Goal: Information Seeking & Learning: Learn about a topic

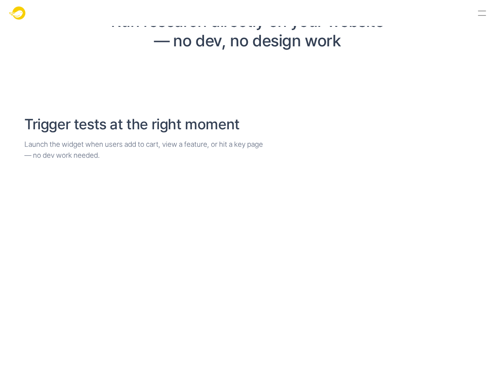
scroll to position [731, 0]
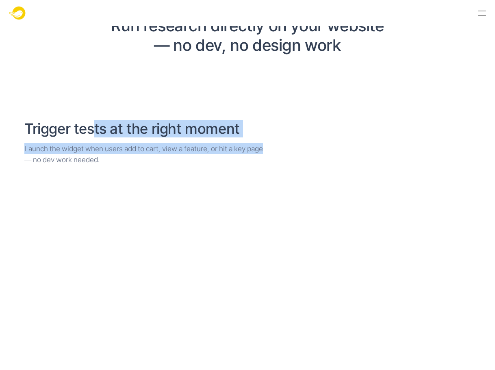
drag, startPoint x: 150, startPoint y: 138, endPoint x: 288, endPoint y: 148, distance: 138.4
click at [288, 148] on div "Trigger tests at the right moment Launch the widget when users add to cart, vie…" at bounding box center [247, 142] width 446 height 45
click at [288, 148] on p "Launch the widget when users add to cart, view a feature, or hit a key page — n…" at bounding box center [247, 154] width 446 height 22
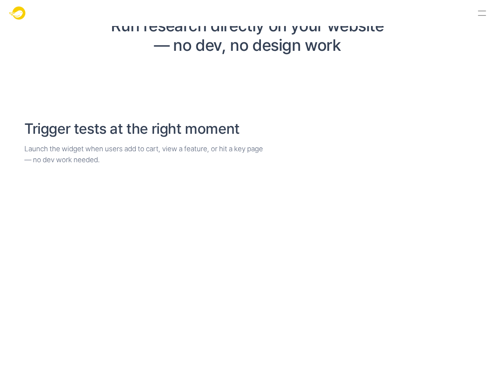
click at [292, 147] on p "Launch the widget when users add to cart, view a feature, or hit a key page — n…" at bounding box center [247, 154] width 446 height 22
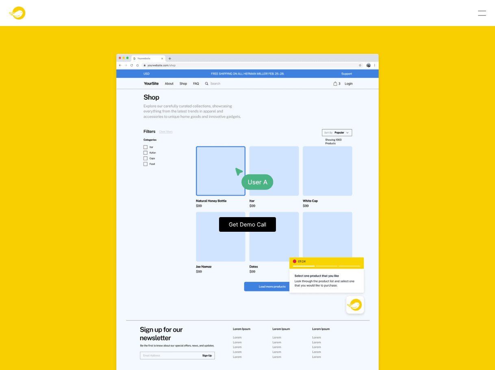
scroll to position [2187, 0]
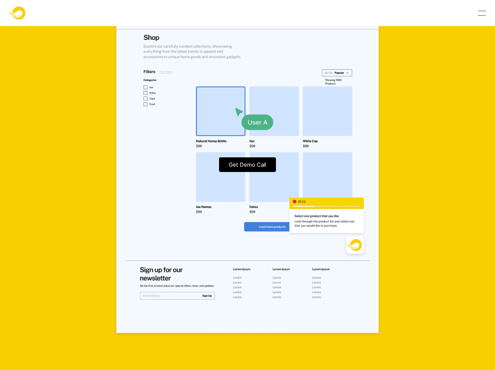
click at [485, 16] on div at bounding box center [482, 13] width 18 height 18
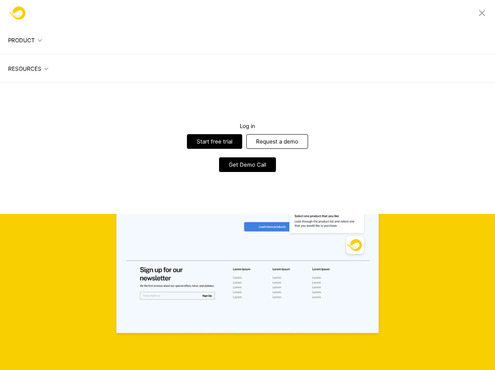
click at [39, 42] on div at bounding box center [40, 40] width 6 height 6
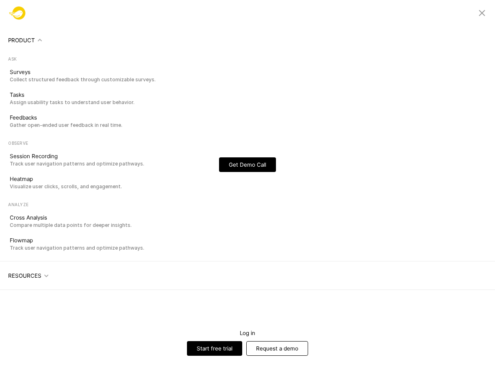
click at [41, 275] on div "RESOURCES" at bounding box center [28, 275] width 41 height 12
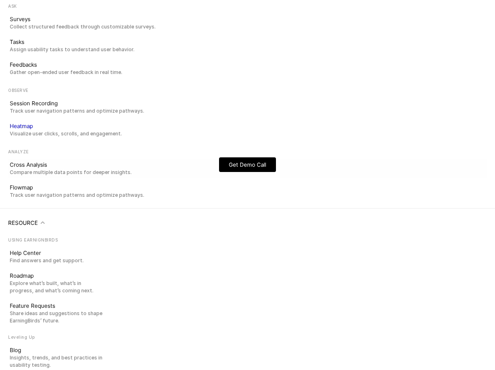
scroll to position [0, 0]
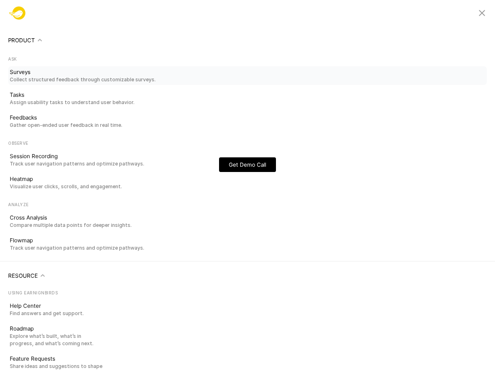
click at [34, 76] on p "Collect structured feedback through customizable surveys." at bounding box center [247, 79] width 475 height 7
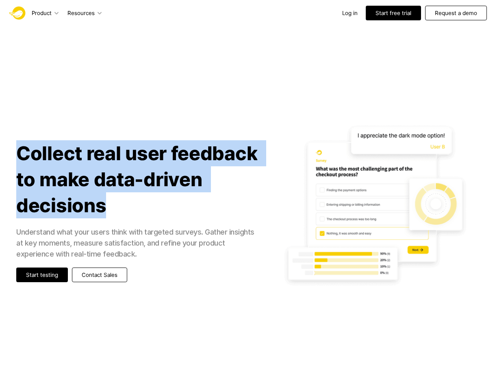
drag, startPoint x: 134, startPoint y: 207, endPoint x: 15, endPoint y: 149, distance: 132.1
click at [15, 149] on div "Collect real user feedback to make data-driven decisions Understand what your u…" at bounding box center [247, 210] width 495 height 207
click at [153, 201] on h1 "Collect real user feedback to make data-driven decisions" at bounding box center [138, 179] width 244 height 78
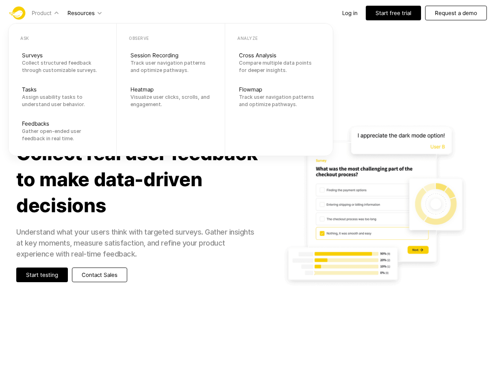
click at [49, 16] on p "Product" at bounding box center [42, 13] width 20 height 8
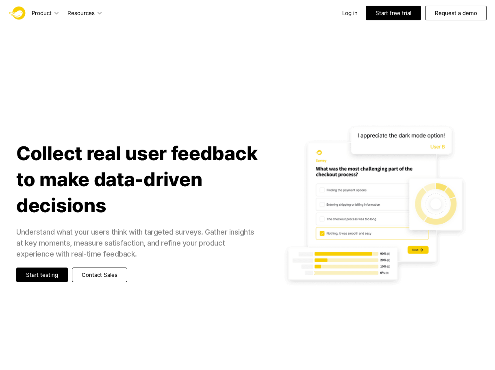
scroll to position [1315, 0]
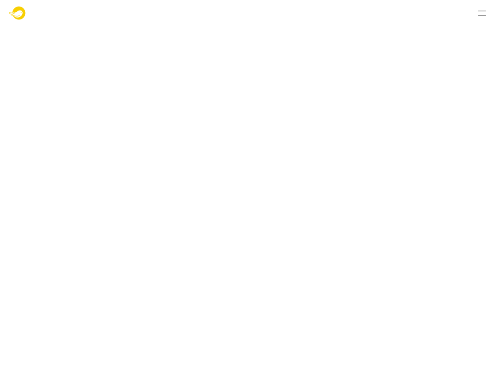
click at [478, 11] on div at bounding box center [482, 11] width 8 height 1
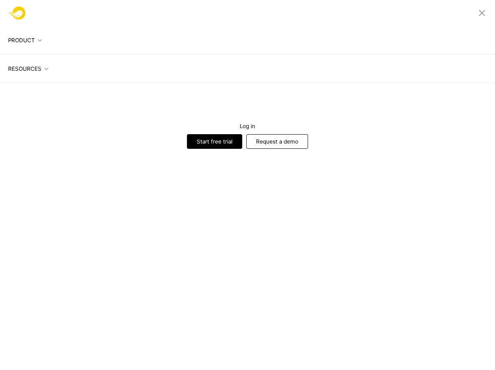
click at [480, 16] on div at bounding box center [482, 13] width 18 height 18
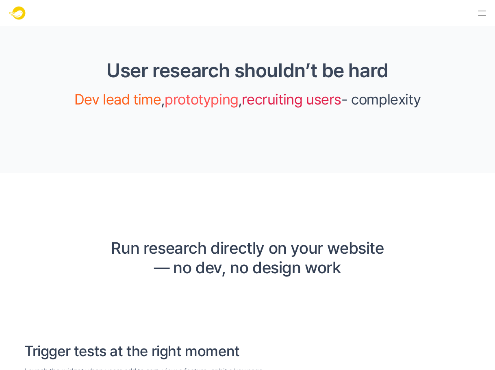
scroll to position [97, 0]
